Goal: Navigation & Orientation: Find specific page/section

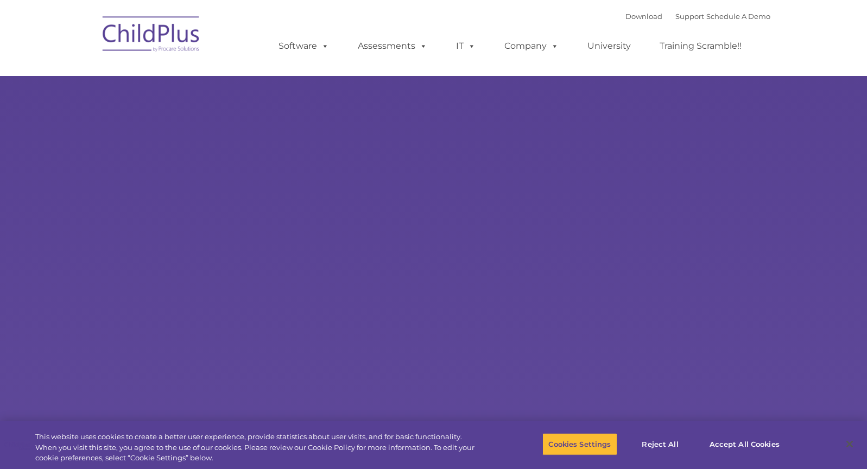
select select "MEDIUM"
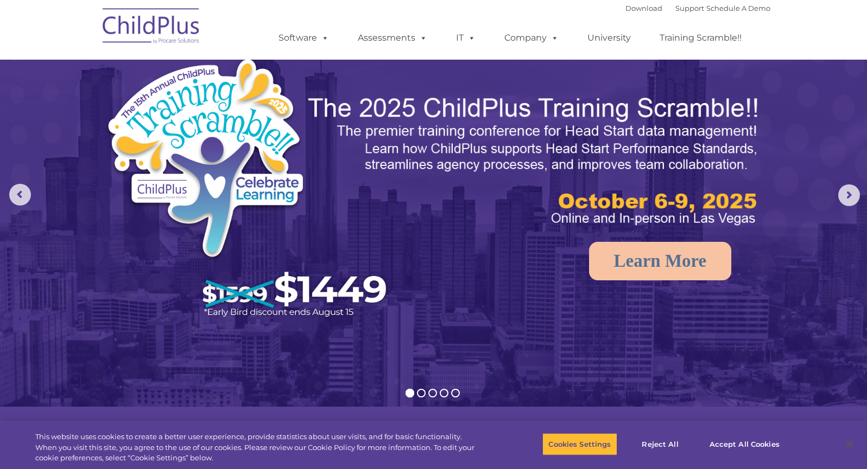
click at [239, 26] on div "Download Support | Schedule A Demo  MENU MENU Software ChildPlus: The original…" at bounding box center [433, 30] width 673 height 60
click at [230, 33] on div "Download Support | Schedule A Demo  MENU MENU Software ChildPlus: The original…" at bounding box center [433, 30] width 673 height 60
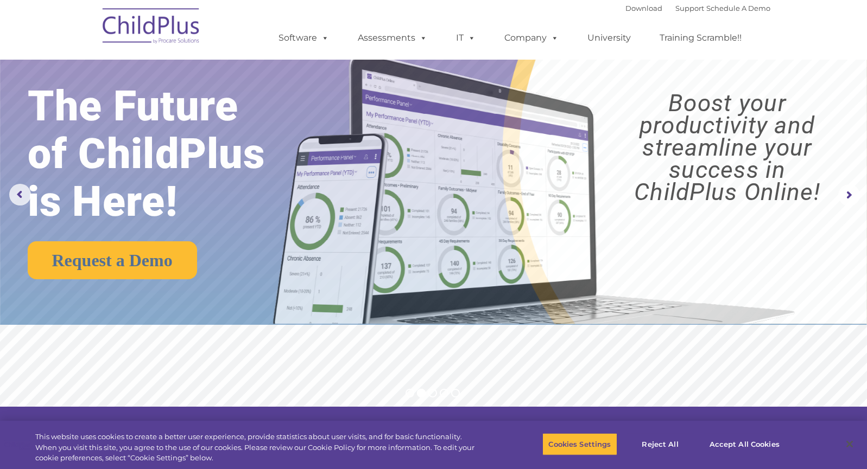
click at [201, 26] on img at bounding box center [151, 28] width 109 height 54
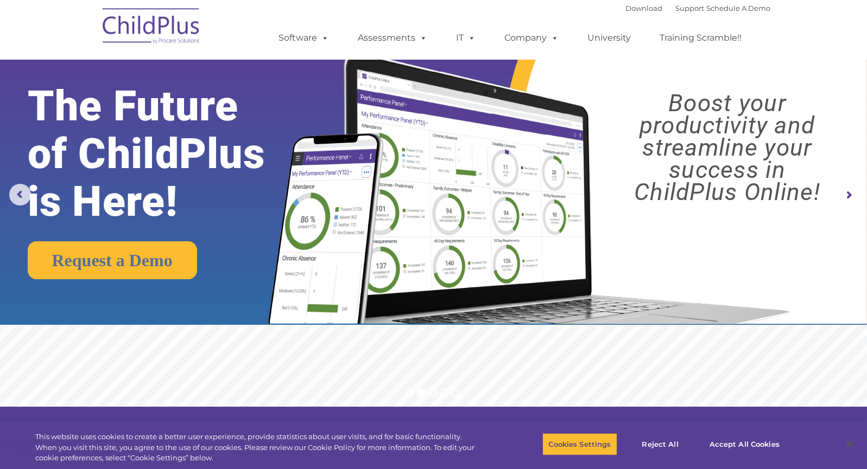
click at [173, 34] on img at bounding box center [151, 28] width 109 height 54
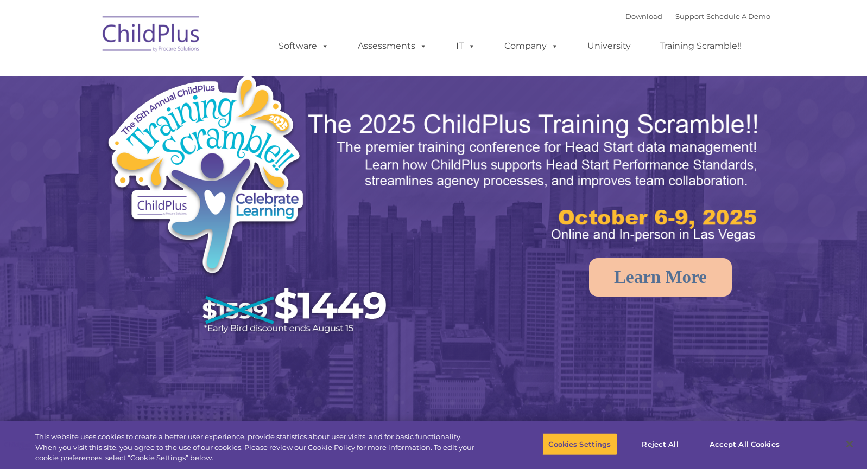
select select "MEDIUM"
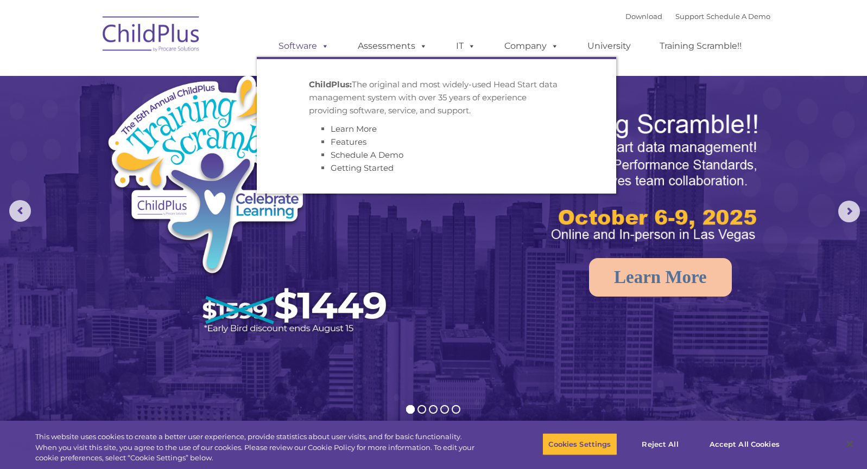
click at [326, 49] on span at bounding box center [323, 46] width 12 height 10
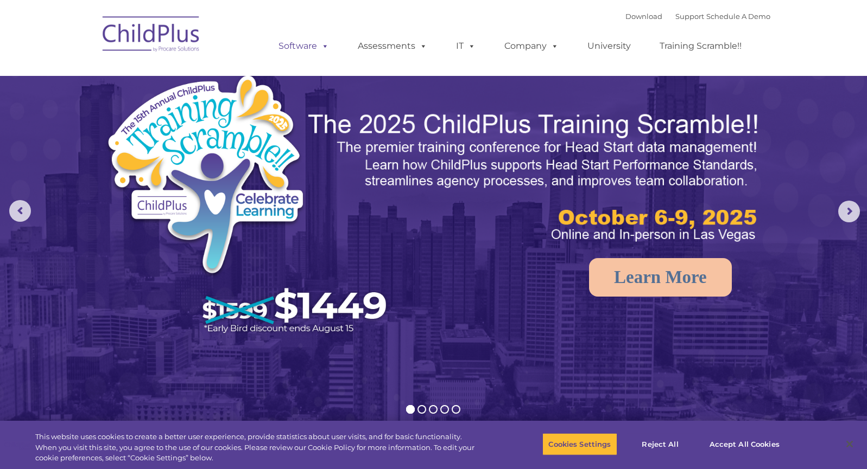
click at [326, 49] on span at bounding box center [323, 46] width 12 height 10
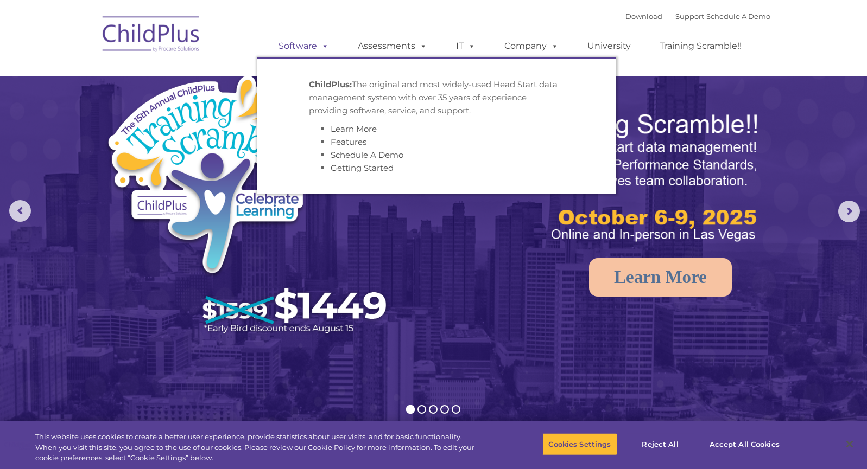
click at [300, 44] on link "Software" at bounding box center [304, 46] width 72 height 22
